Goal: Task Accomplishment & Management: Use online tool/utility

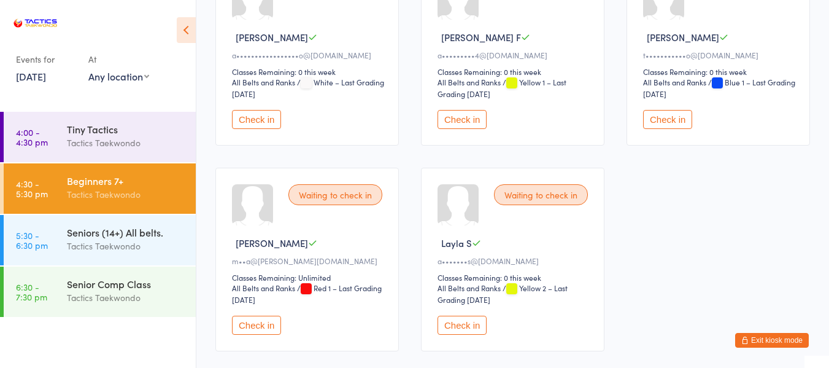
click at [476, 323] on button "Check in" at bounding box center [462, 324] width 49 height 19
click at [258, 118] on button "Check in" at bounding box center [256, 119] width 49 height 19
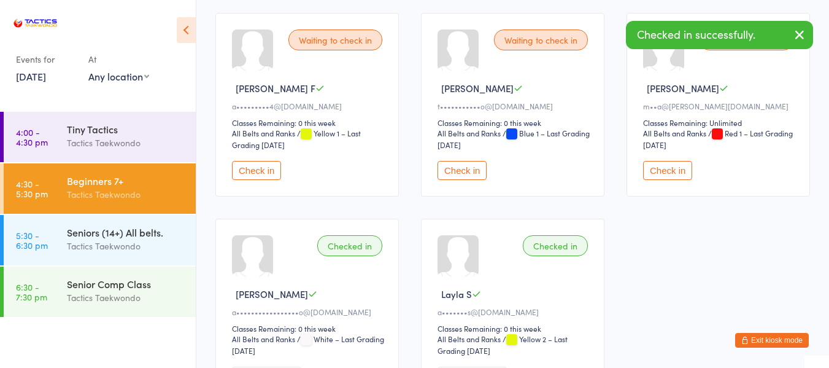
scroll to position [130, 0]
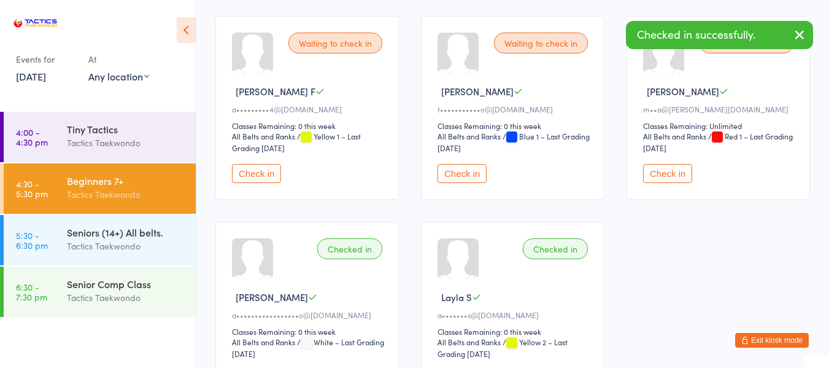
click at [660, 173] on button "Check in" at bounding box center [667, 173] width 49 height 19
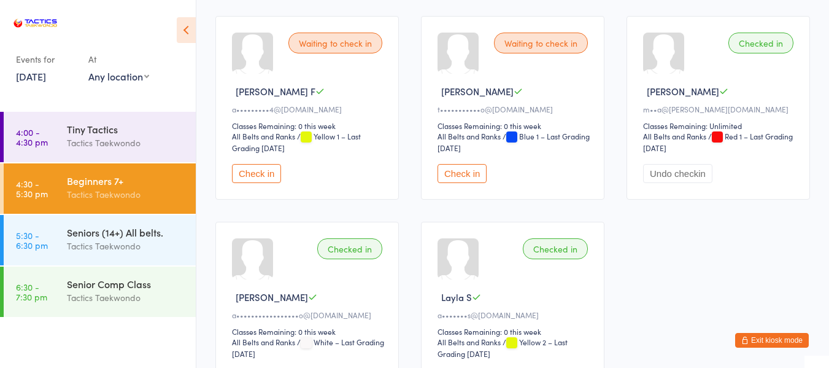
click at [469, 176] on button "Check in" at bounding box center [462, 173] width 49 height 19
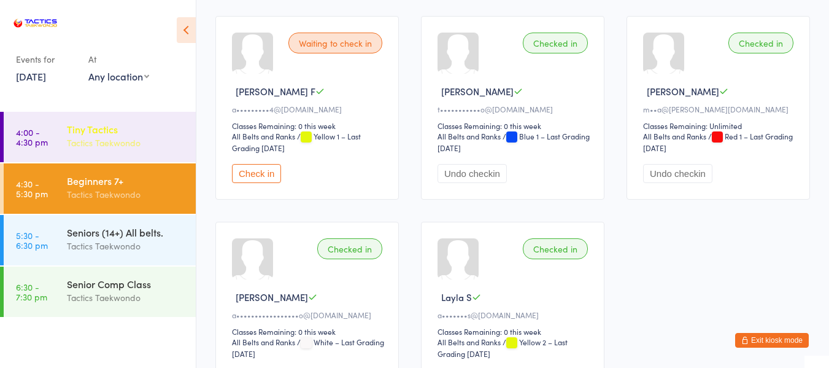
click at [139, 145] on div "Tactics Taekwondo" at bounding box center [126, 143] width 118 height 14
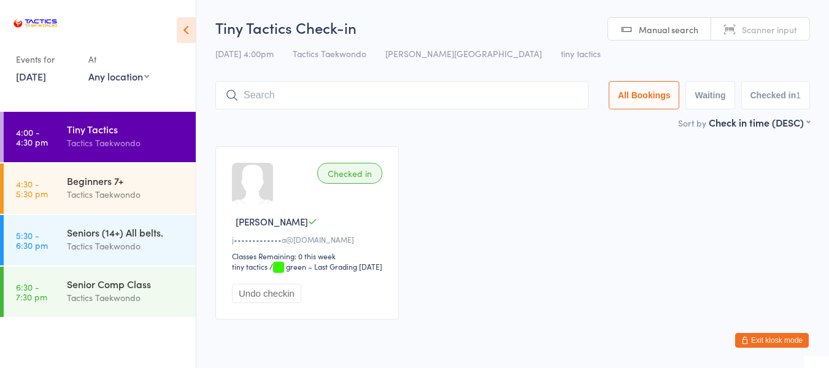
click at [46, 77] on link "[DATE]" at bounding box center [31, 76] width 30 height 14
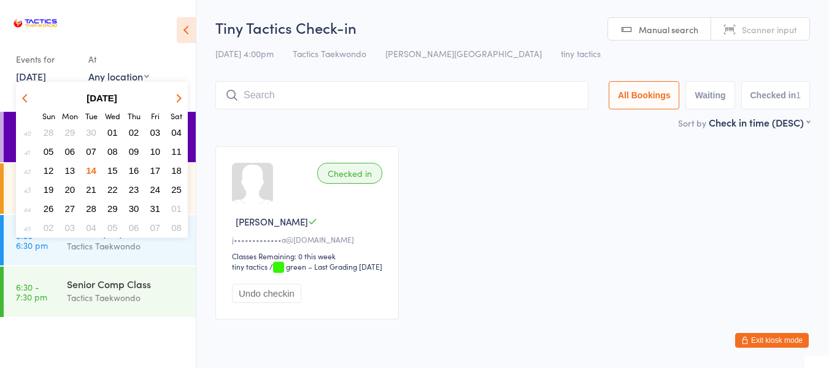
click at [134, 171] on span "16" at bounding box center [134, 170] width 10 height 10
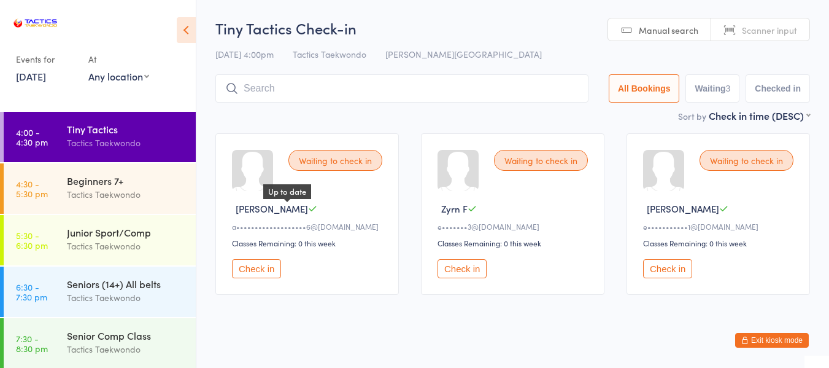
scroll to position [25, 0]
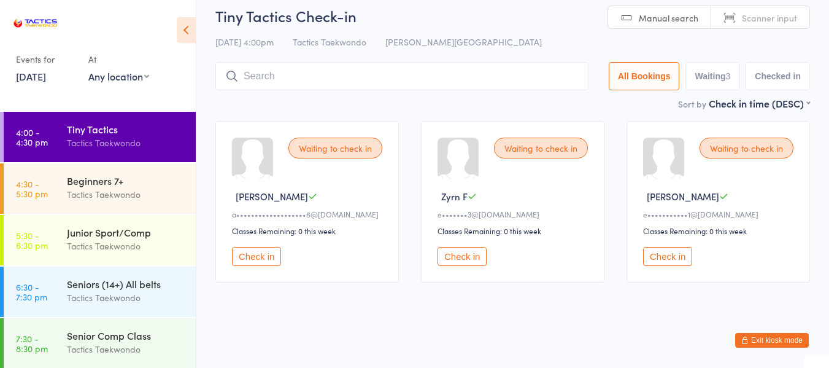
click at [670, 259] on button "Check in" at bounding box center [667, 256] width 49 height 19
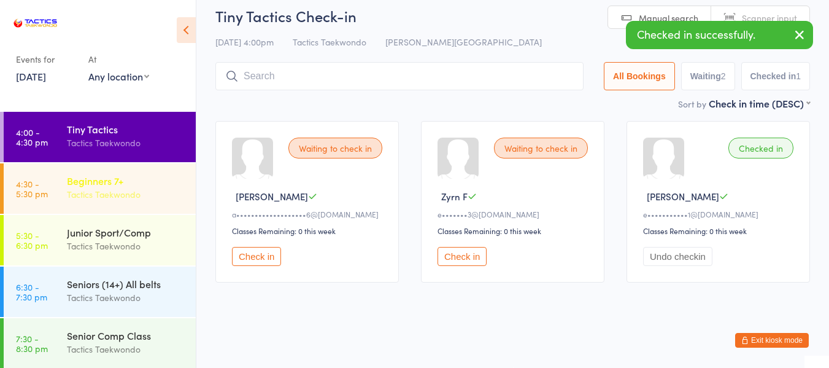
scroll to position [12, 0]
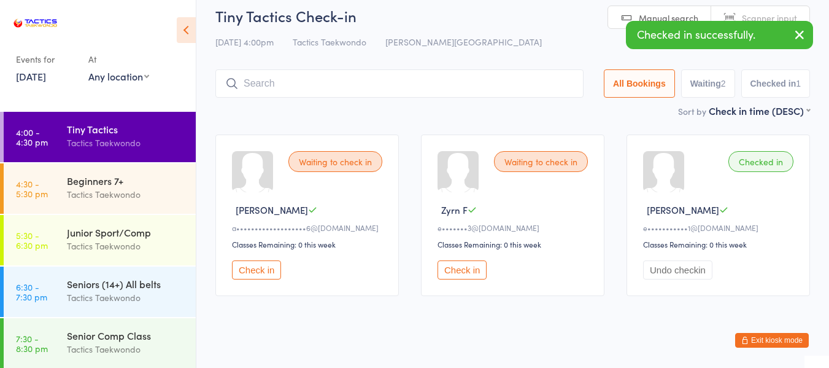
click at [46, 75] on link "16 Oct, 2025" at bounding box center [31, 76] width 30 height 14
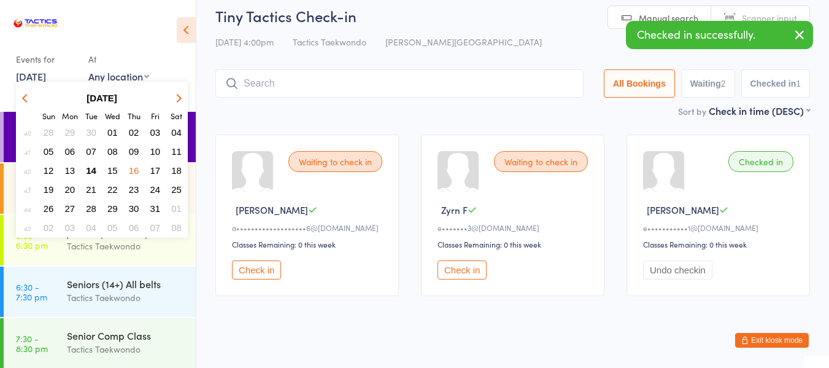
click at [93, 170] on span "14" at bounding box center [91, 170] width 10 height 10
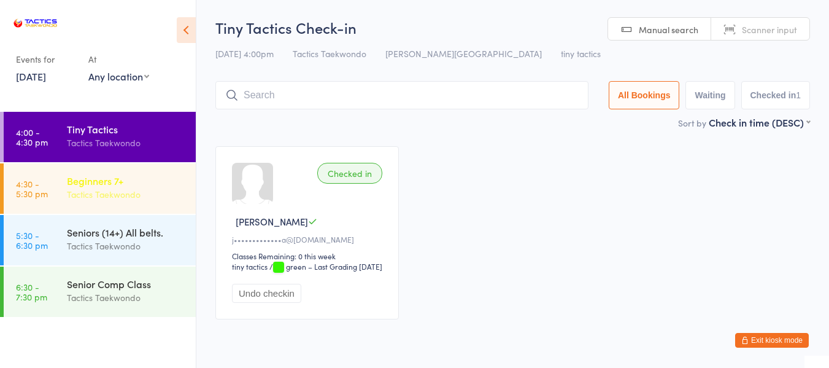
click at [107, 172] on div "Beginners 7+ Tactics Taekwondo" at bounding box center [131, 187] width 129 height 48
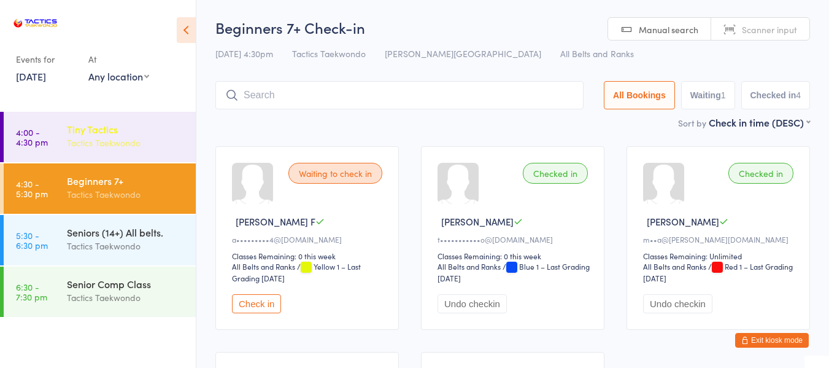
click at [129, 155] on div "Tiny Tactics Tactics Taekwondo" at bounding box center [131, 136] width 129 height 48
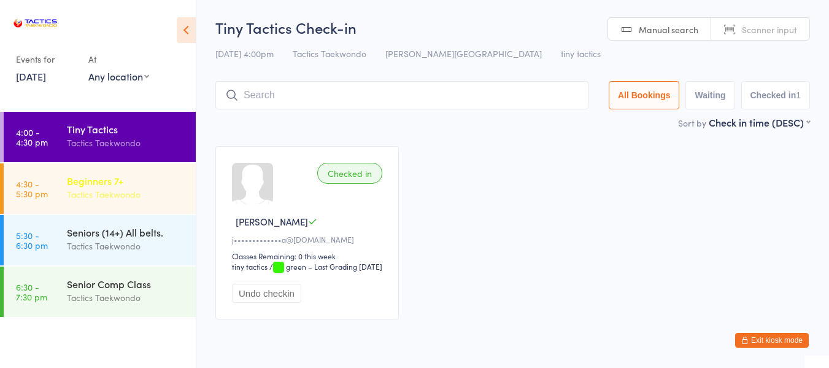
click at [109, 171] on div "Beginners 7+ Tactics Taekwondo" at bounding box center [131, 187] width 129 height 48
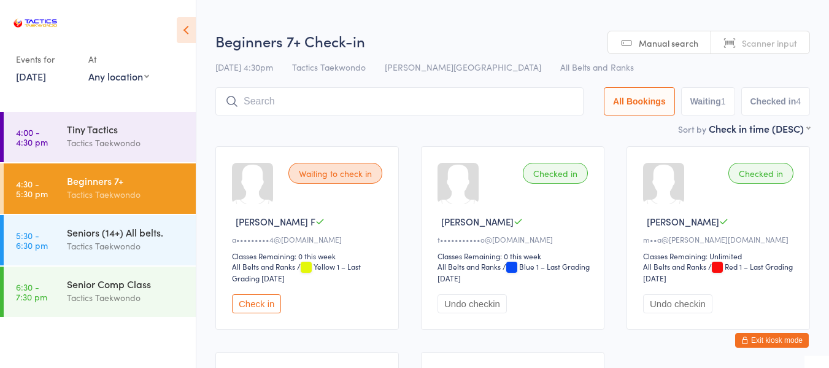
click at [253, 303] on button "Check in" at bounding box center [256, 303] width 49 height 19
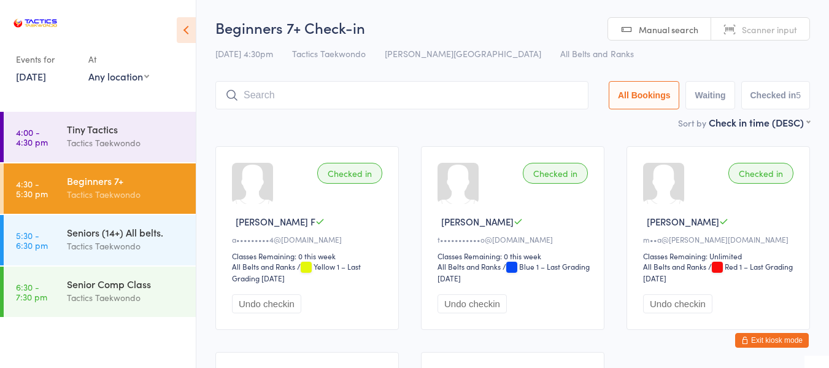
click at [771, 342] on button "Exit kiosk mode" at bounding box center [772, 340] width 74 height 15
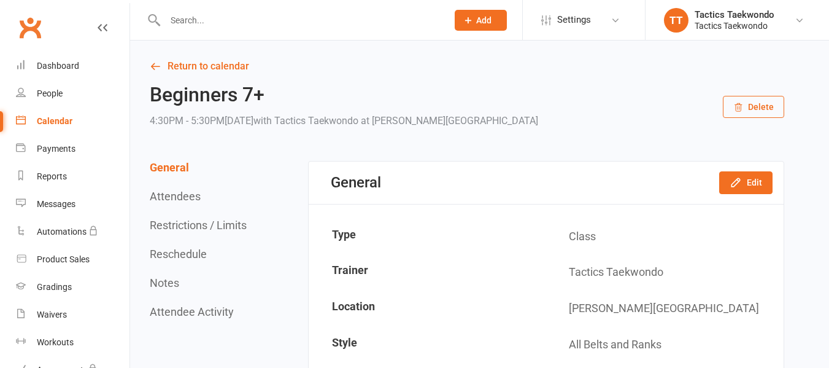
click at [206, 24] on input "text" at bounding box center [299, 20] width 277 height 17
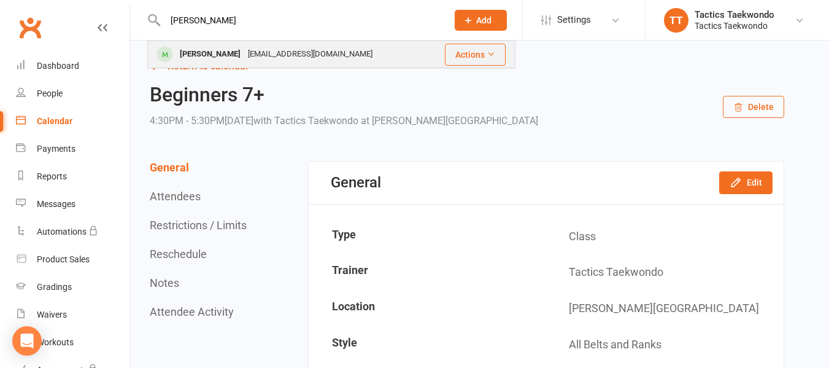
type input "isaac"
click at [244, 58] on div "elizachan2011@yahoo.com.hk" at bounding box center [310, 54] width 132 height 18
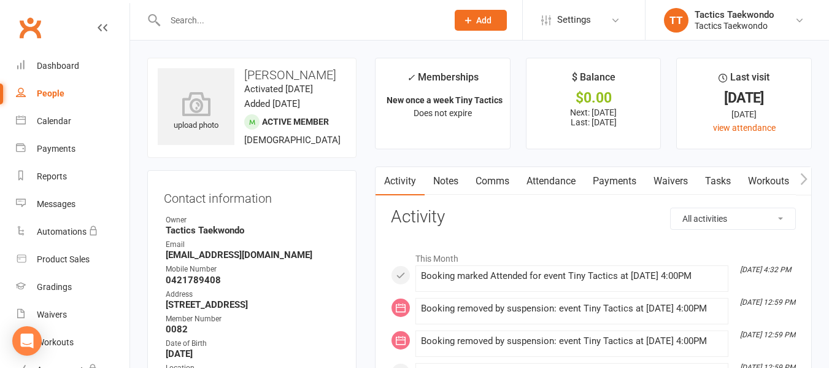
click at [628, 182] on link "Payments" at bounding box center [614, 181] width 61 height 28
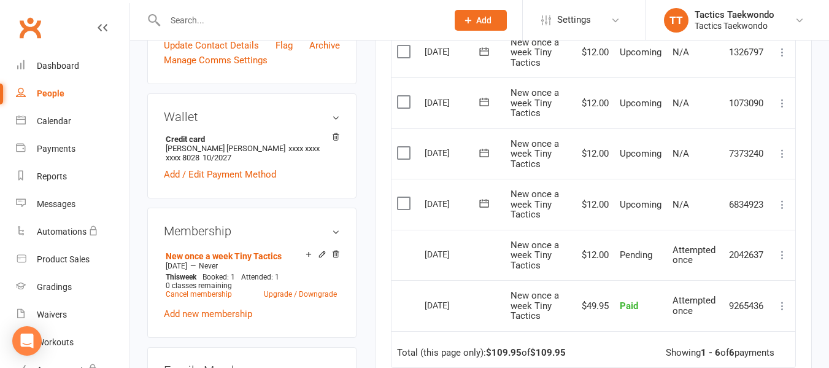
scroll to position [368, 0]
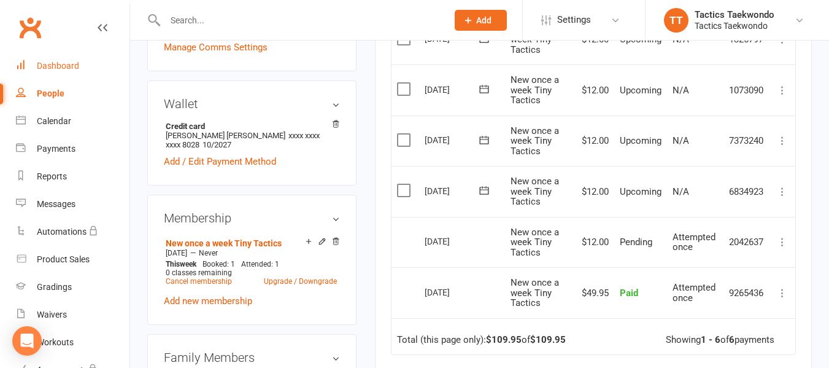
click at [68, 63] on div "Dashboard" at bounding box center [58, 66] width 42 height 10
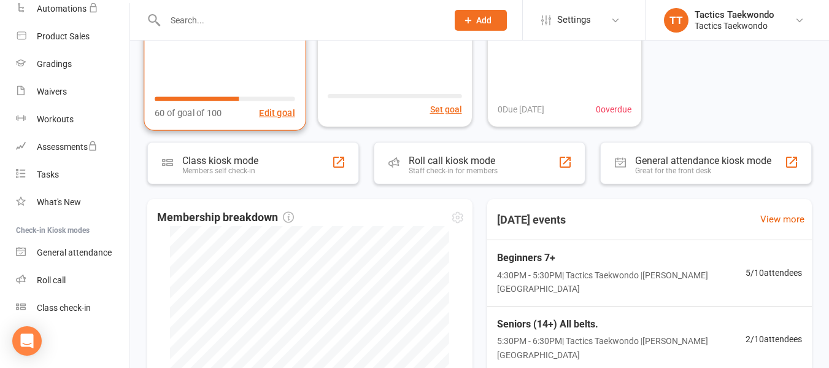
scroll to position [245, 0]
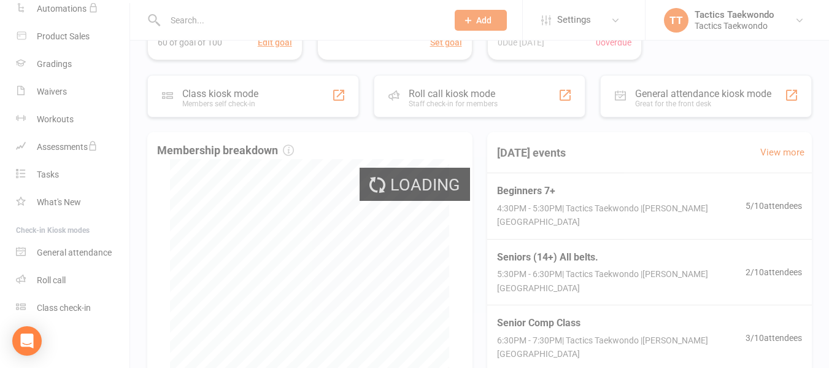
select select "100"
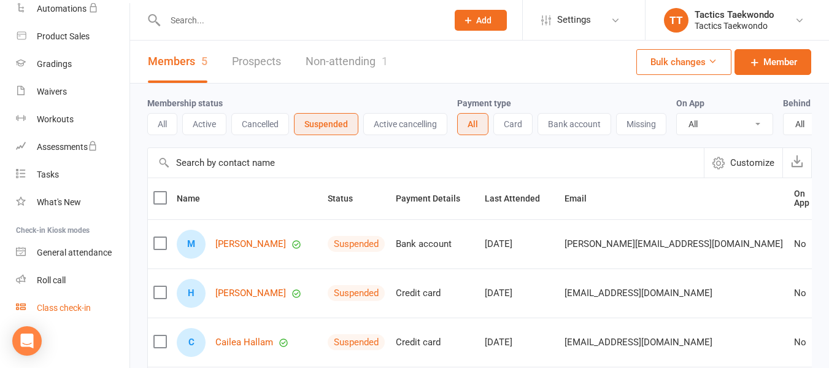
click at [77, 309] on div "Class check-in" at bounding box center [64, 308] width 54 height 10
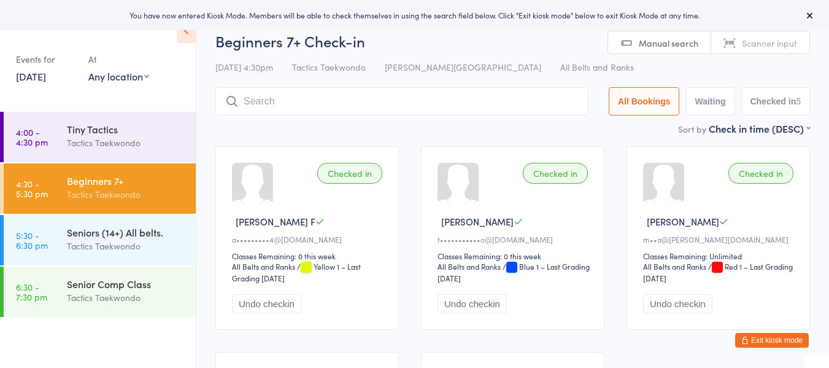
click at [785, 338] on button "Exit kiosk mode" at bounding box center [772, 340] width 74 height 15
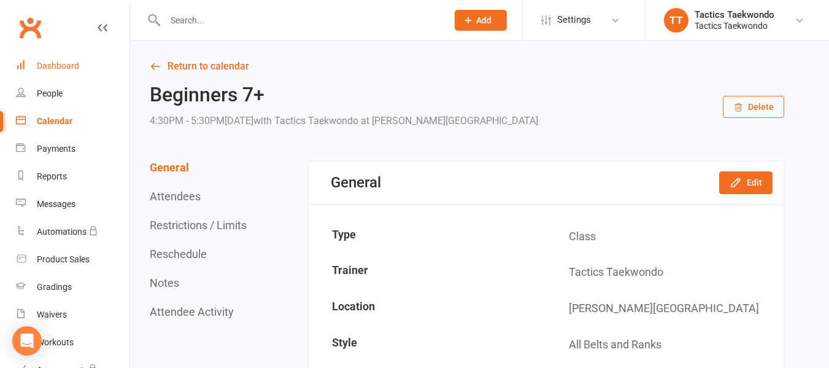
click at [60, 58] on link "Dashboard" at bounding box center [73, 66] width 114 height 28
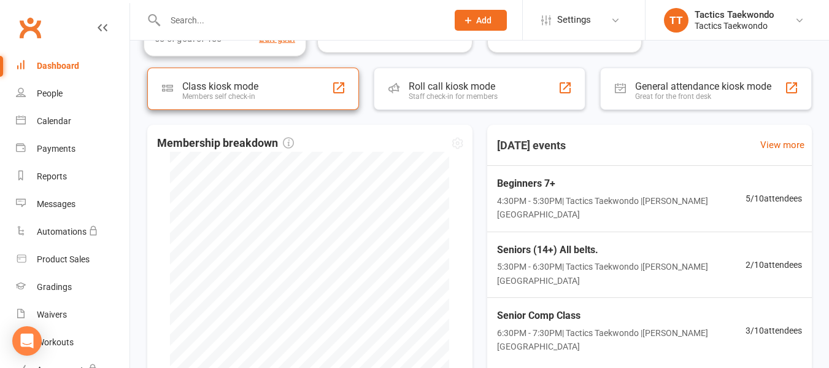
scroll to position [307, 0]
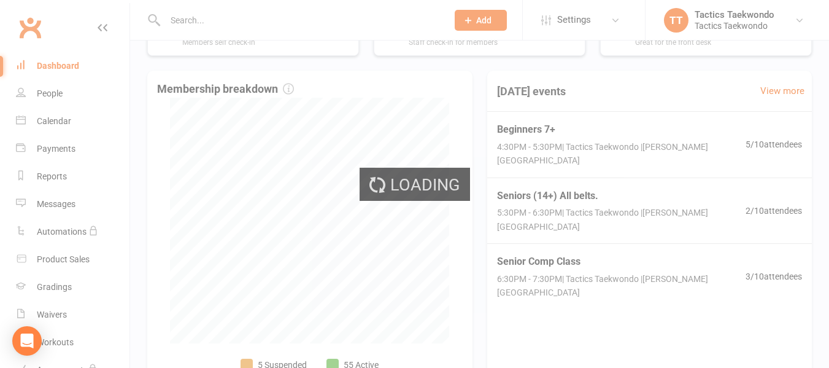
select select "100"
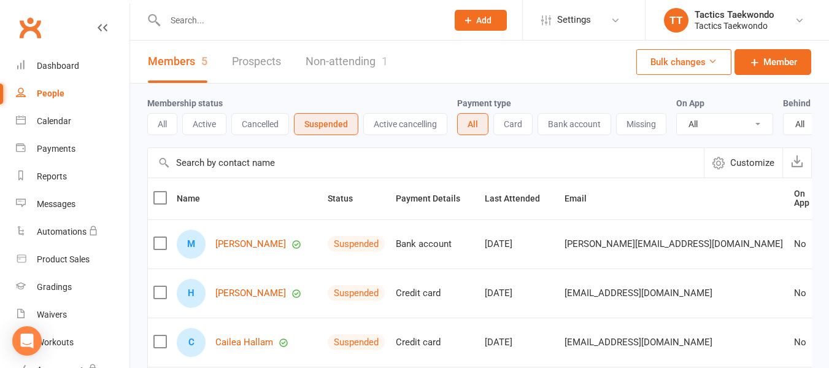
click at [356, 62] on link "Non-attending 1" at bounding box center [347, 62] width 82 height 42
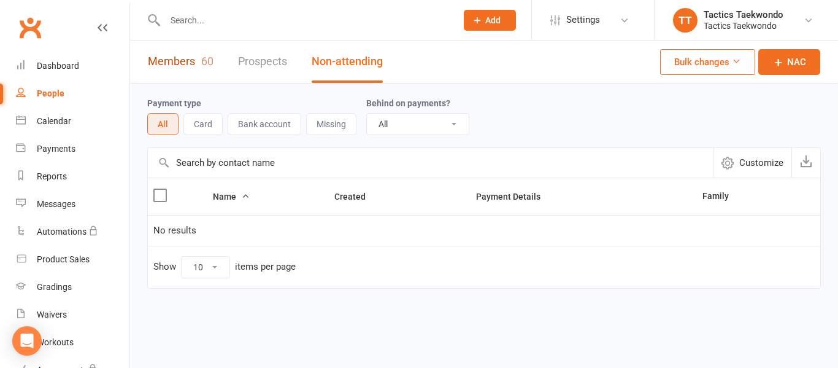
click at [183, 58] on link "Members 60" at bounding box center [181, 62] width 66 height 42
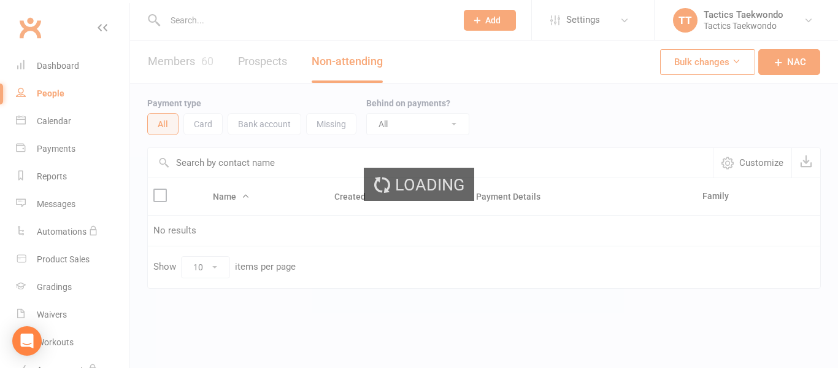
select select "100"
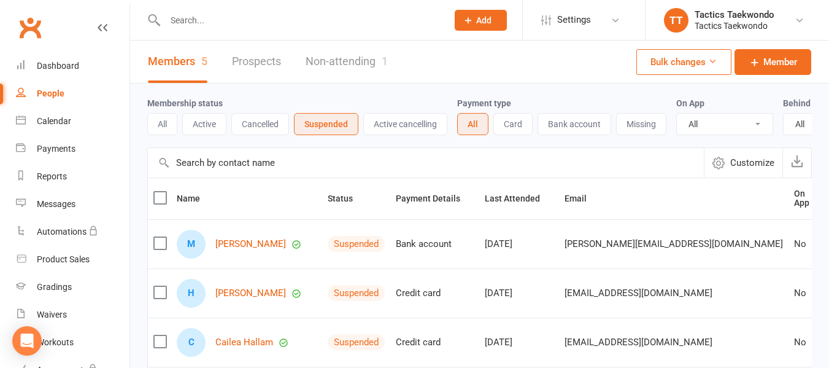
click at [363, 61] on link "Non-attending 1" at bounding box center [347, 62] width 82 height 42
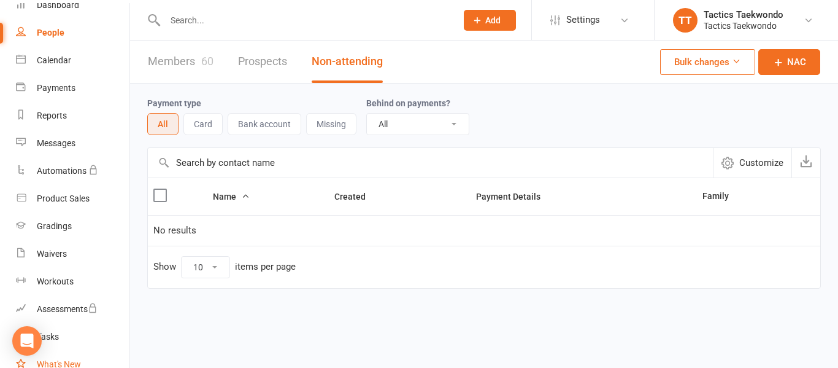
scroll to position [223, 0]
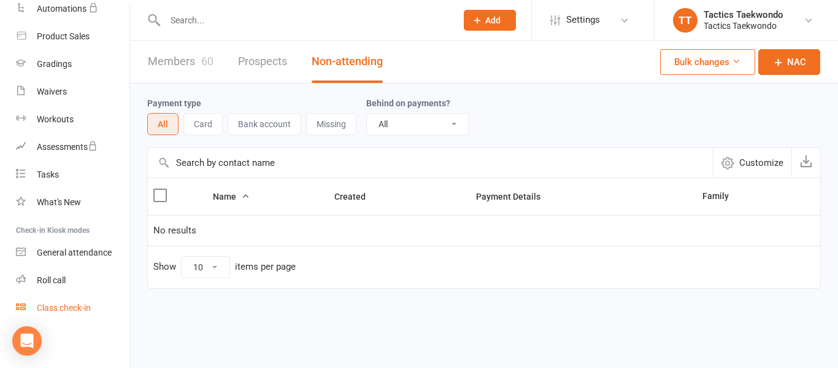
click at [68, 306] on div "Class check-in" at bounding box center [64, 308] width 54 height 10
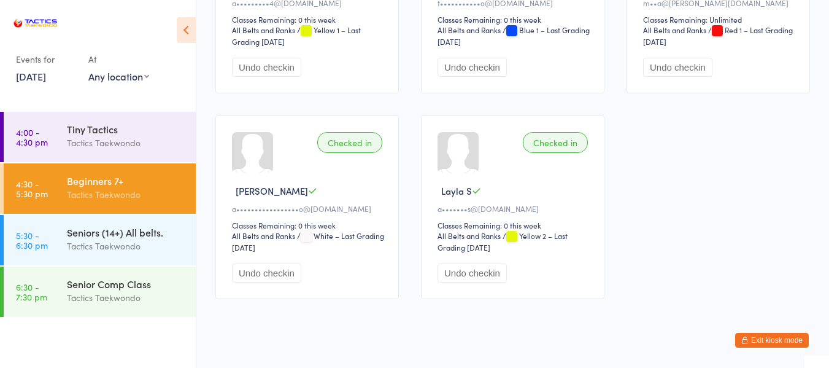
scroll to position [245, 0]
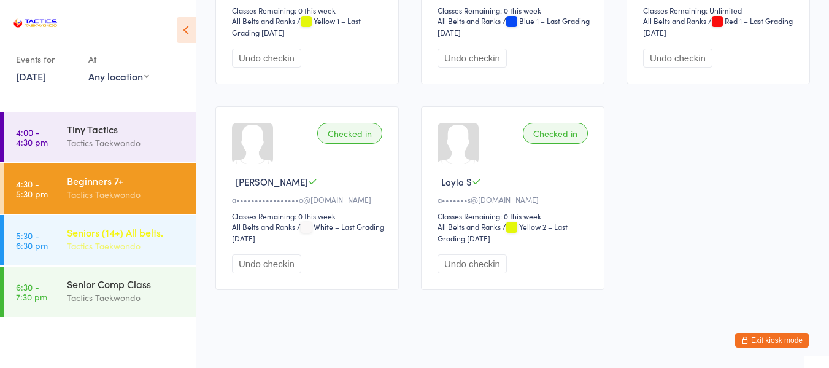
click at [82, 233] on div "Seniors (14+) All belts." at bounding box center [126, 232] width 118 height 14
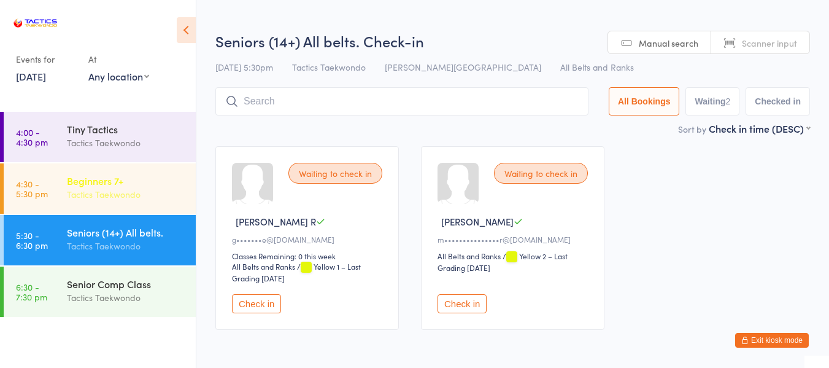
click at [82, 198] on div "Tactics Taekwondo" at bounding box center [126, 194] width 118 height 14
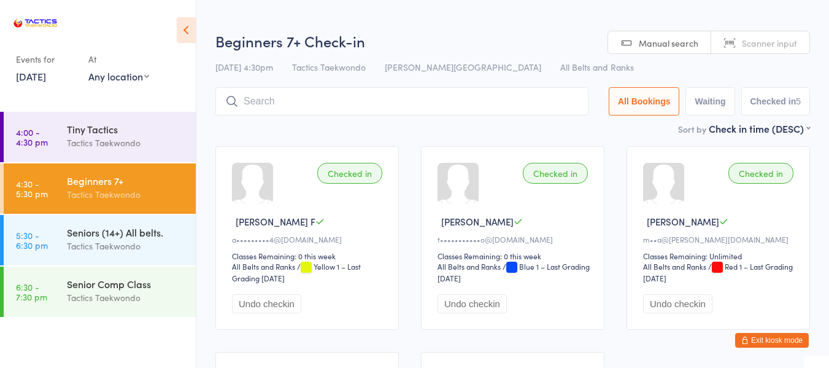
click at [784, 334] on button "Exit kiosk mode" at bounding box center [772, 340] width 74 height 15
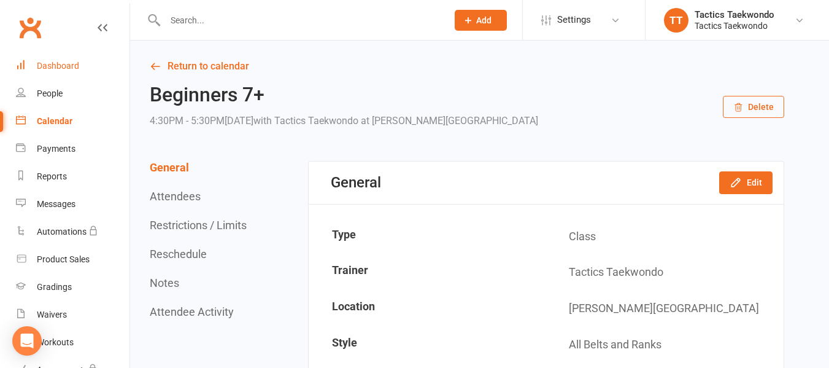
click at [51, 69] on div "Dashboard" at bounding box center [58, 66] width 42 height 10
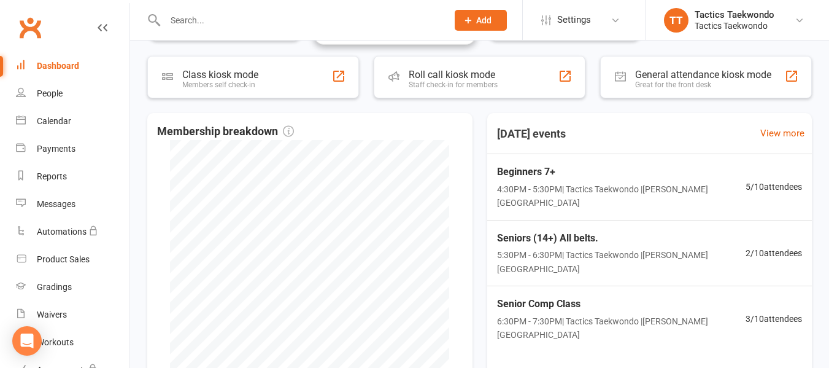
scroll to position [268, 0]
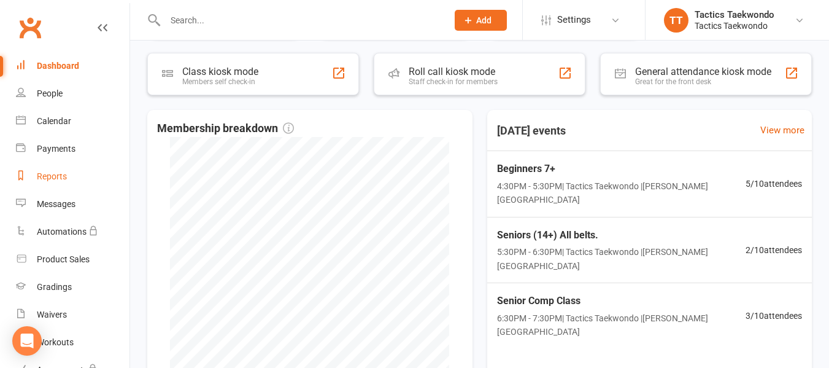
click at [52, 179] on div "Reports" at bounding box center [52, 176] width 30 height 10
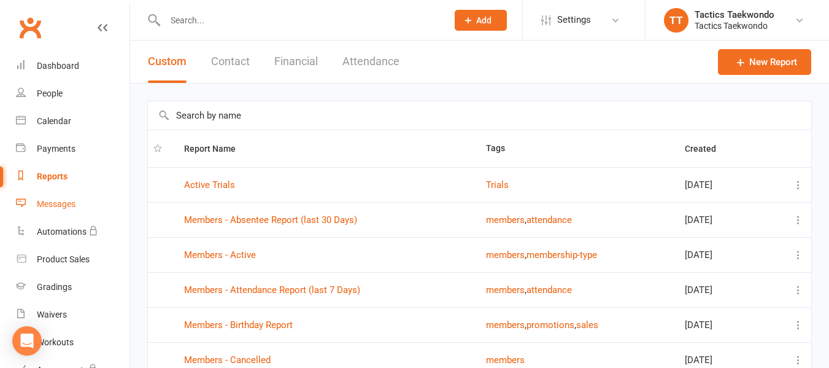
click at [69, 203] on div "Messages" at bounding box center [56, 204] width 39 height 10
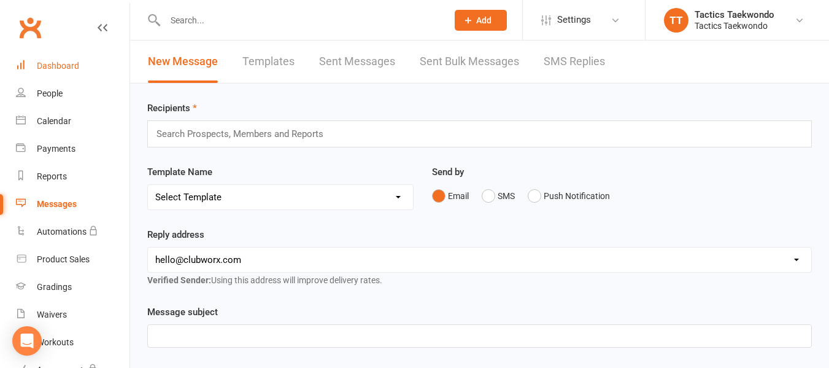
click at [45, 66] on div "Dashboard" at bounding box center [58, 66] width 42 height 10
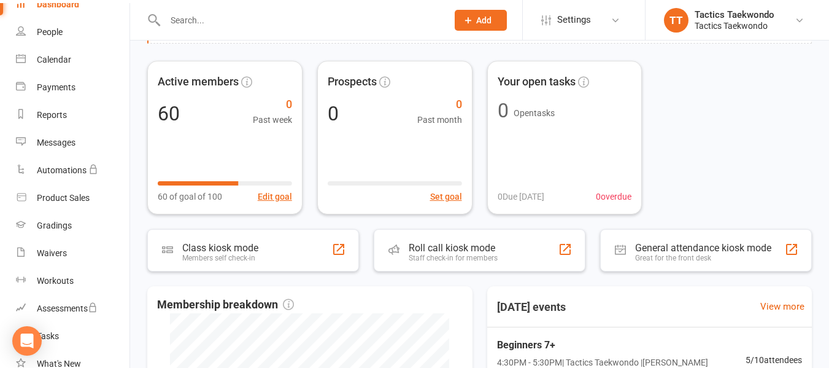
scroll to position [61, 0]
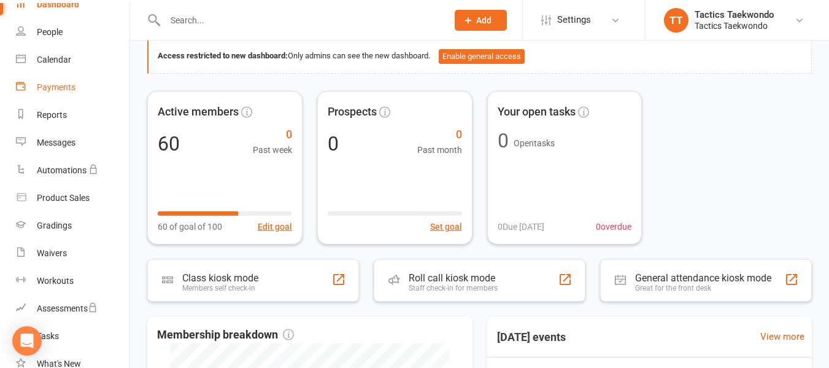
click at [39, 87] on div "Payments" at bounding box center [56, 87] width 39 height 10
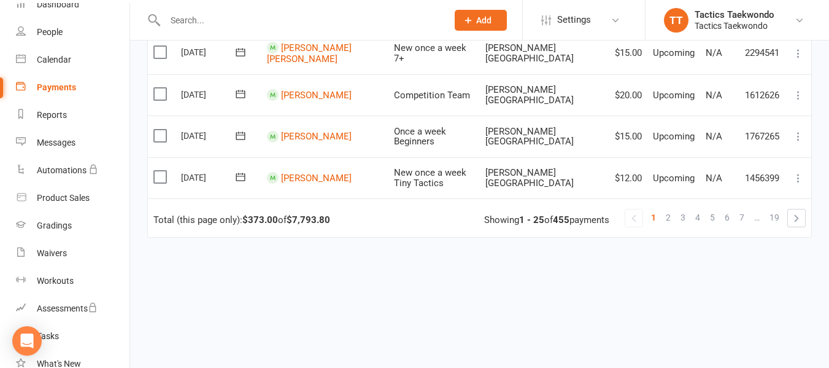
scroll to position [1043, 0]
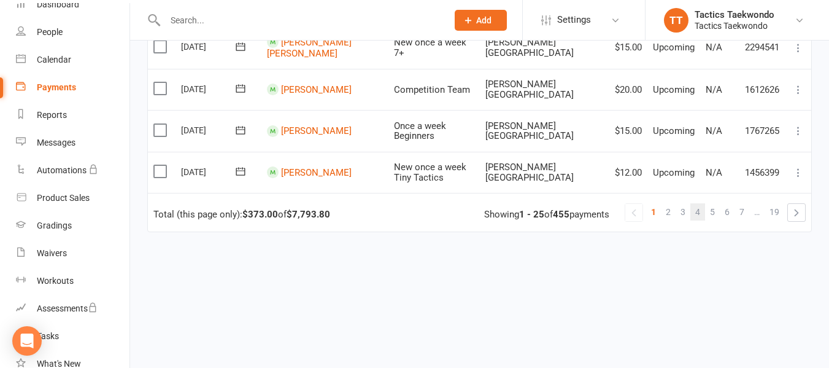
click at [700, 208] on span "4" at bounding box center [697, 211] width 5 height 17
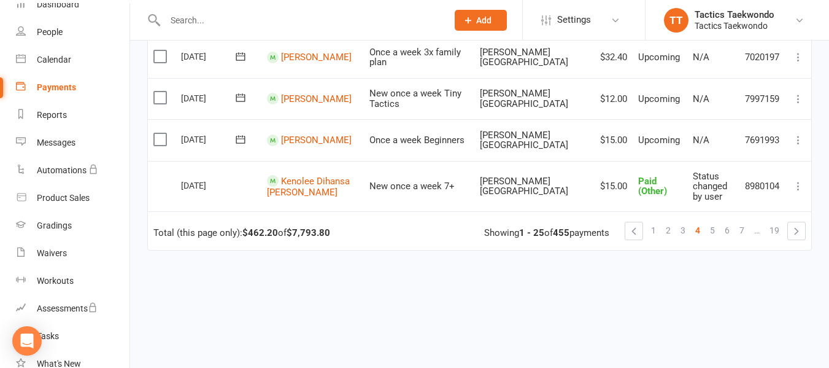
scroll to position [1053, 0]
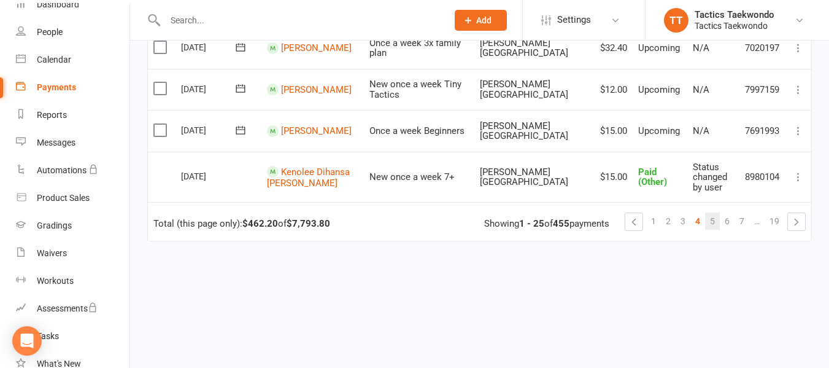
click at [709, 212] on link "5" at bounding box center [712, 220] width 15 height 17
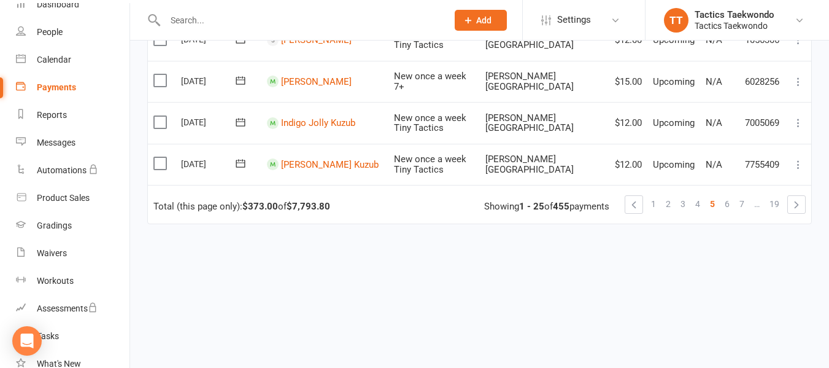
scroll to position [1043, 0]
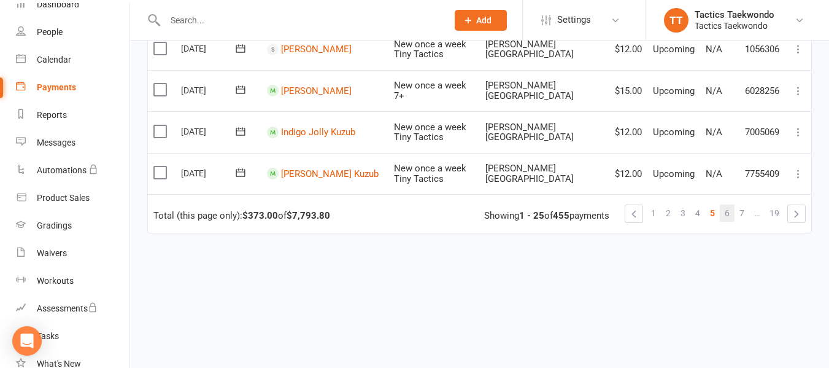
click at [726, 208] on span "6" at bounding box center [727, 212] width 5 height 17
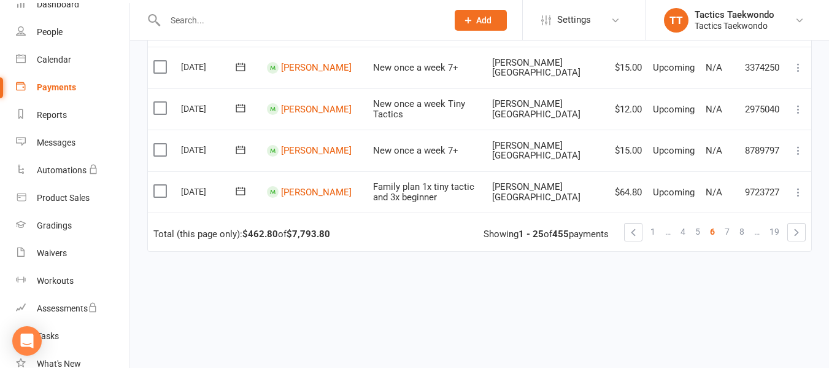
scroll to position [1049, 0]
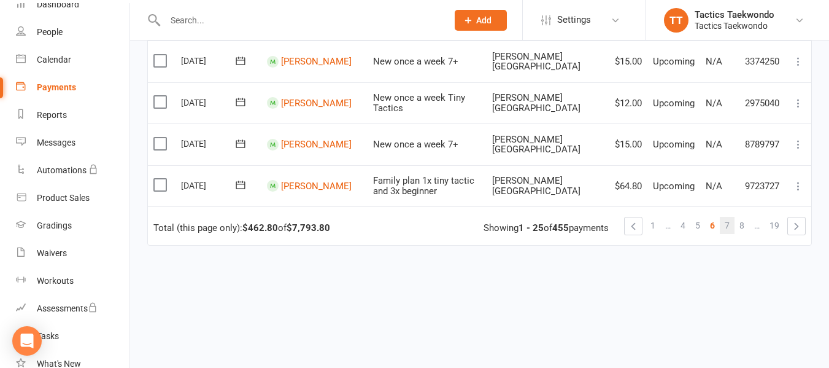
click at [727, 217] on span "7" at bounding box center [727, 225] width 5 height 17
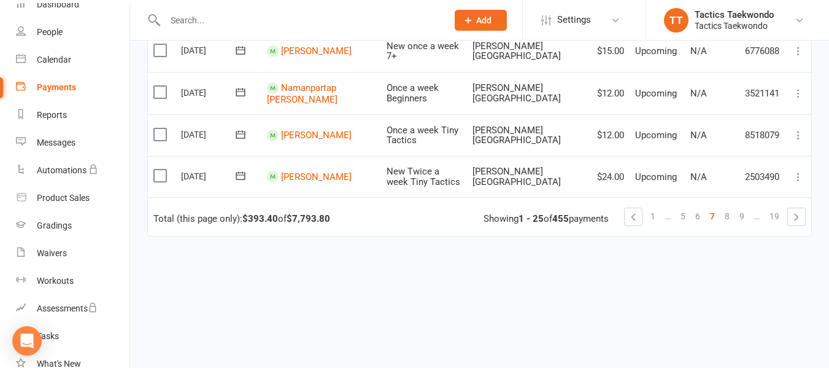
scroll to position [1053, 0]
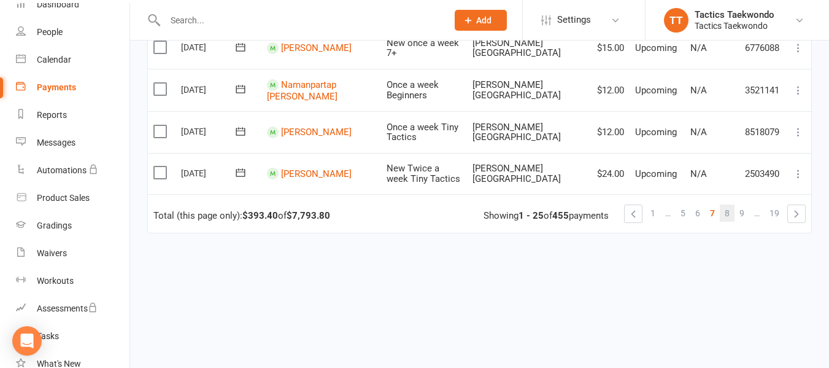
click at [730, 214] on link "8" at bounding box center [727, 212] width 15 height 17
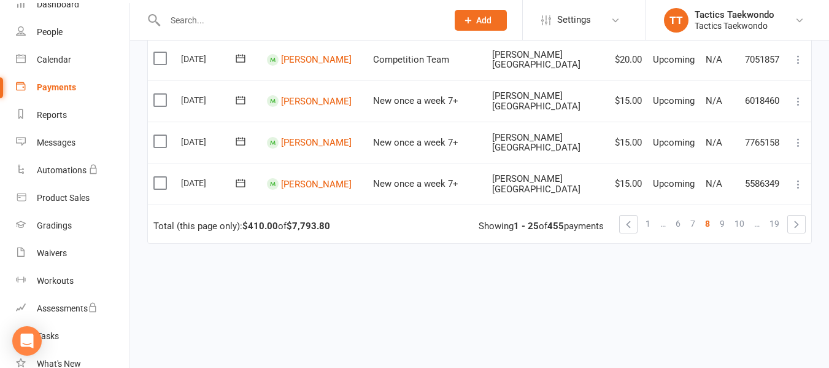
scroll to position [1049, 0]
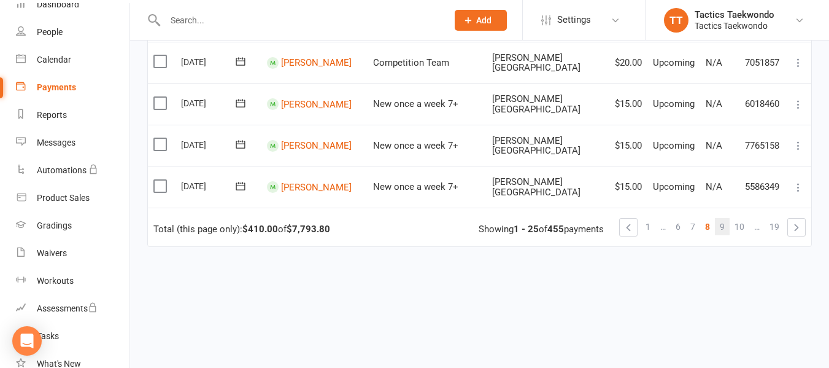
click at [724, 218] on span "9" at bounding box center [722, 226] width 5 height 17
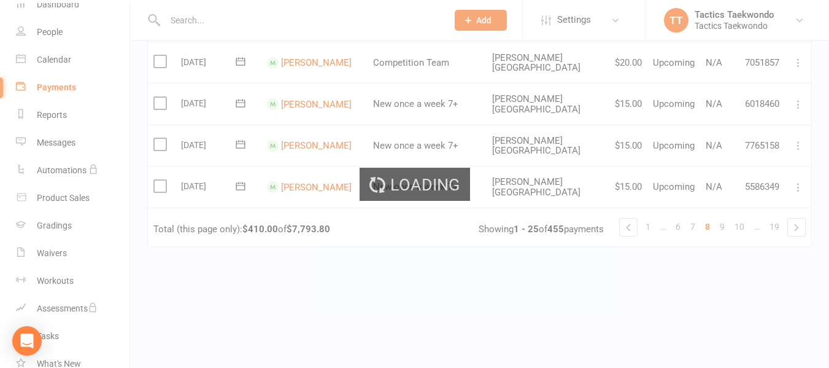
scroll to position [1053, 0]
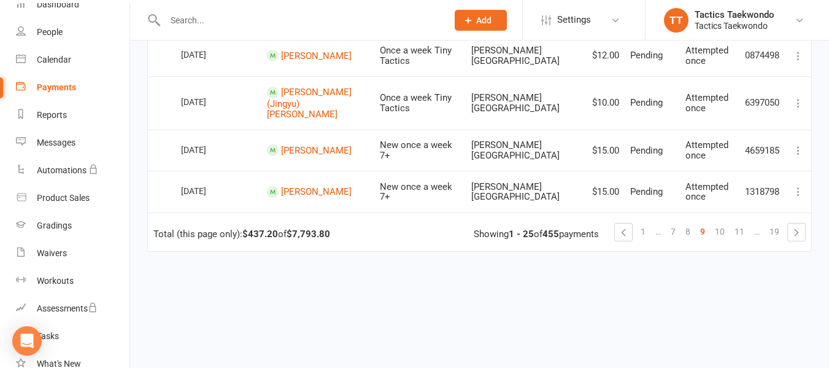
click at [724, 223] on span "10" at bounding box center [720, 231] width 10 height 17
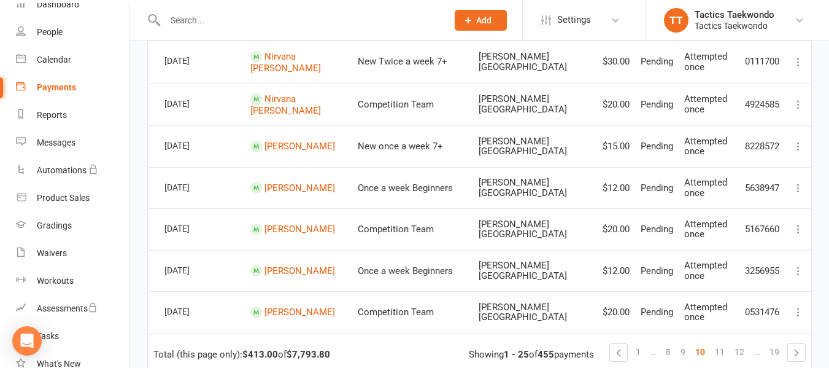
scroll to position [961, 0]
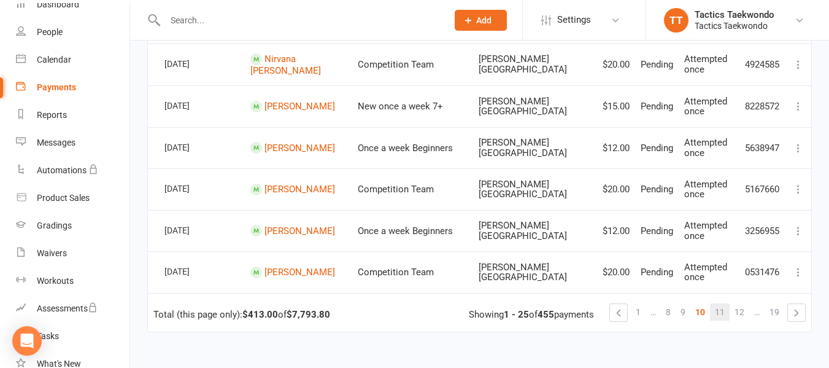
click at [721, 303] on span "11" at bounding box center [720, 311] width 10 height 17
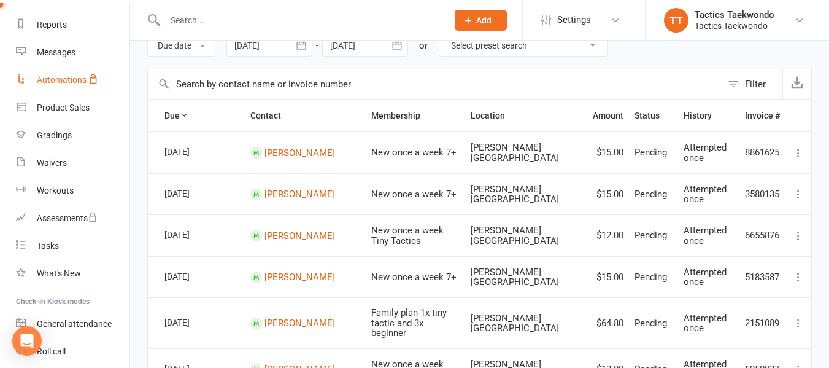
scroll to position [223, 0]
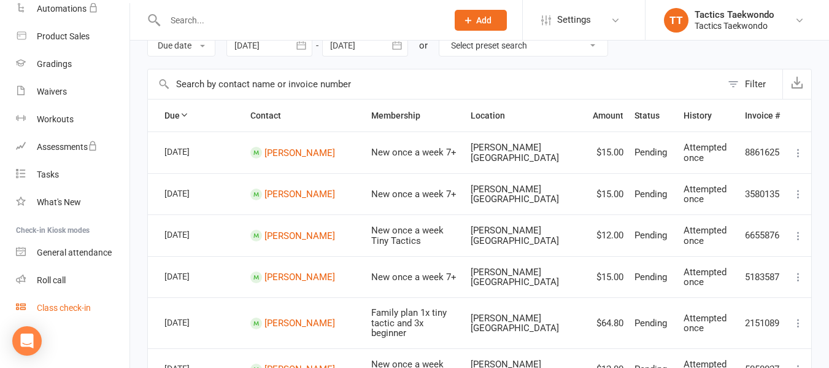
click at [60, 305] on div "Class check-in" at bounding box center [64, 308] width 54 height 10
